Goal: Task Accomplishment & Management: Manage account settings

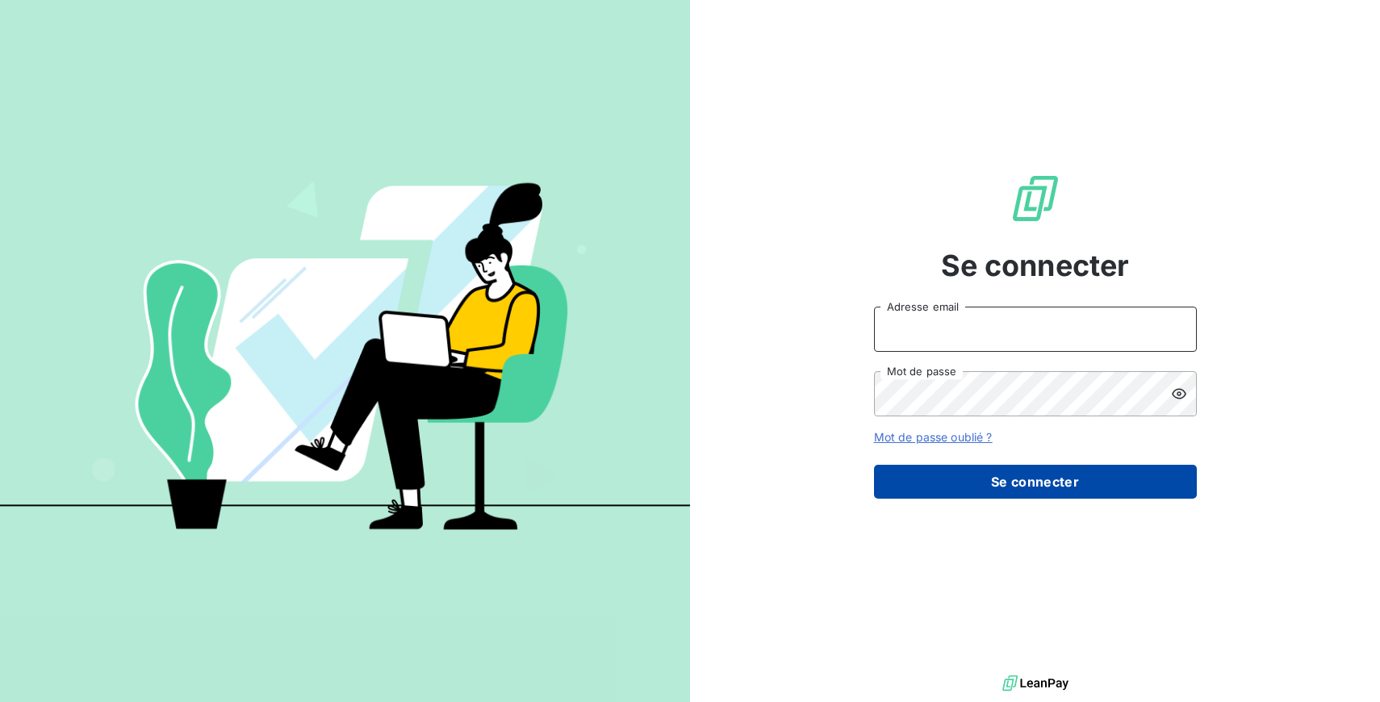
type input "[EMAIL_ADDRESS][DOMAIN_NAME]"
click at [944, 486] on button "Se connecter" at bounding box center [1035, 482] width 323 height 34
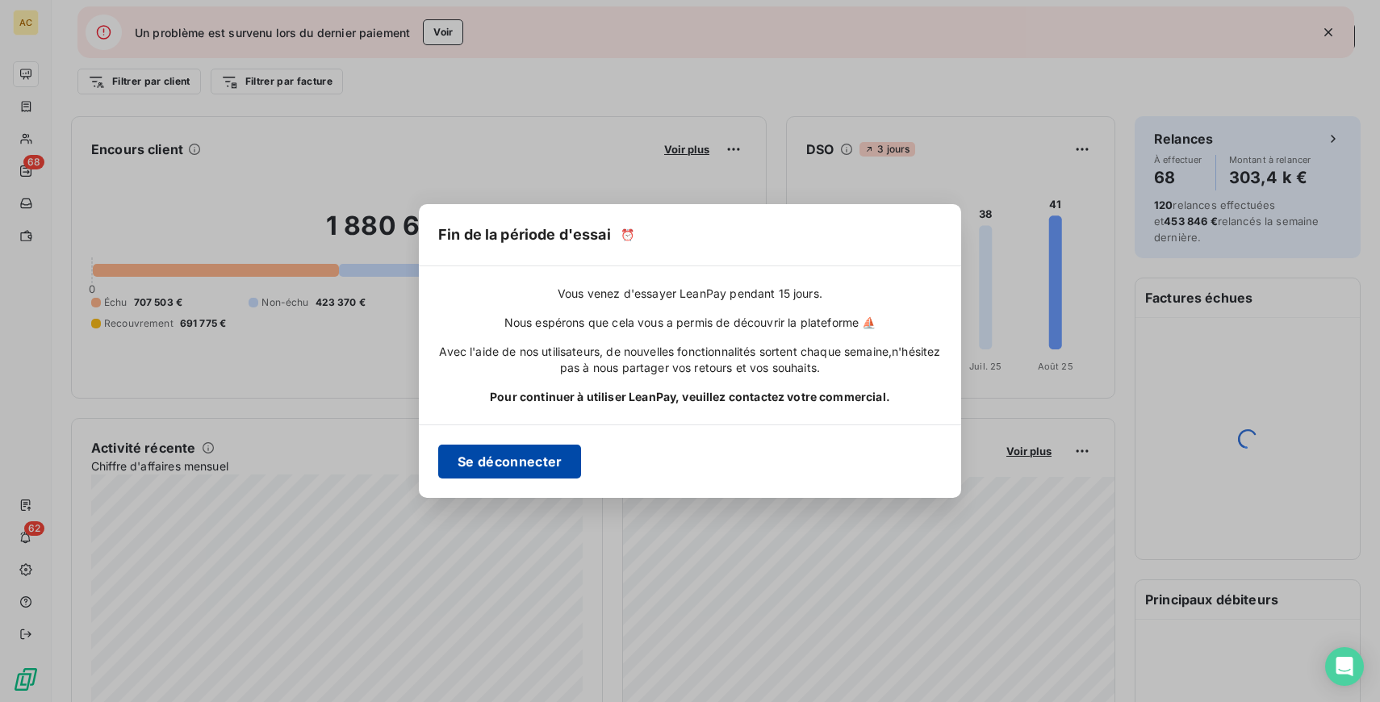
click at [530, 460] on button "Se déconnecter" at bounding box center [509, 462] width 143 height 34
